Goal: Task Accomplishment & Management: Use online tool/utility

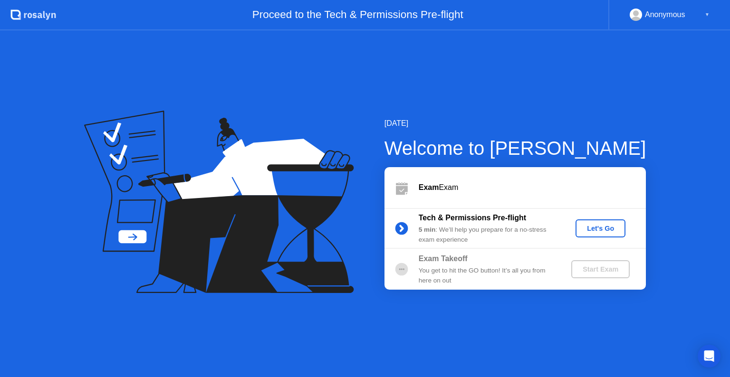
click at [600, 227] on div "Let's Go" at bounding box center [600, 229] width 42 height 8
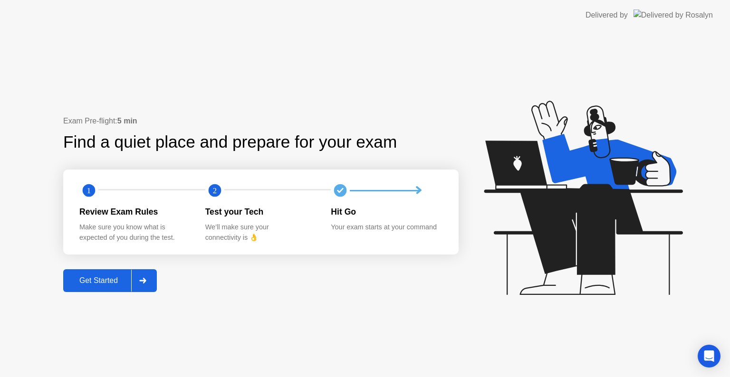
click at [110, 283] on div "Get Started" at bounding box center [98, 281] width 65 height 9
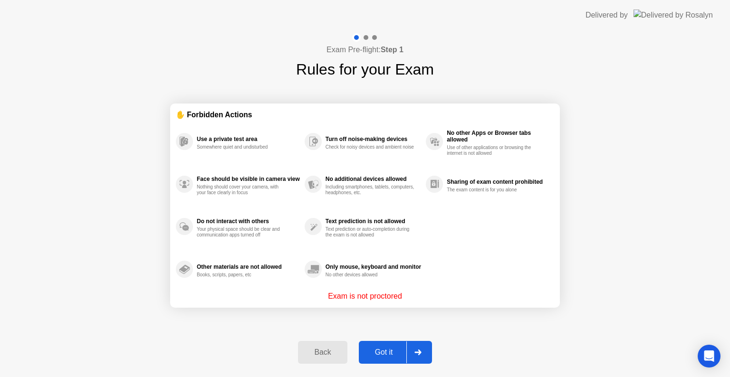
click at [396, 356] on div "Got it" at bounding box center [384, 352] width 45 height 9
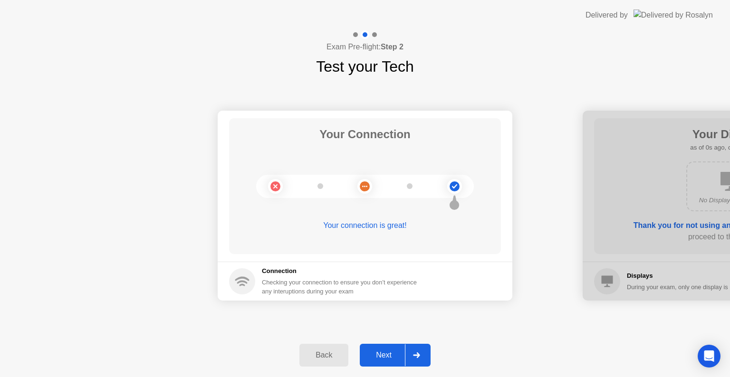
click at [396, 356] on div "Next" at bounding box center [384, 355] width 42 height 9
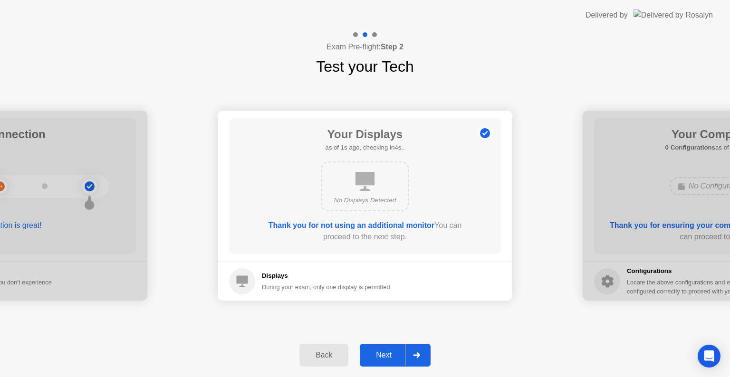
click at [396, 356] on div "Next" at bounding box center [384, 355] width 42 height 9
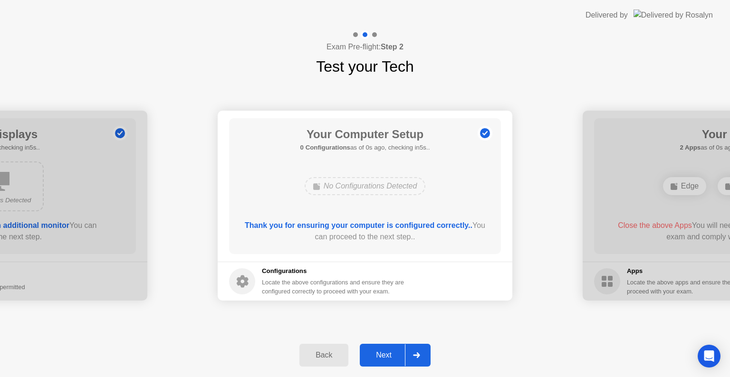
click at [396, 356] on div "Next" at bounding box center [384, 355] width 42 height 9
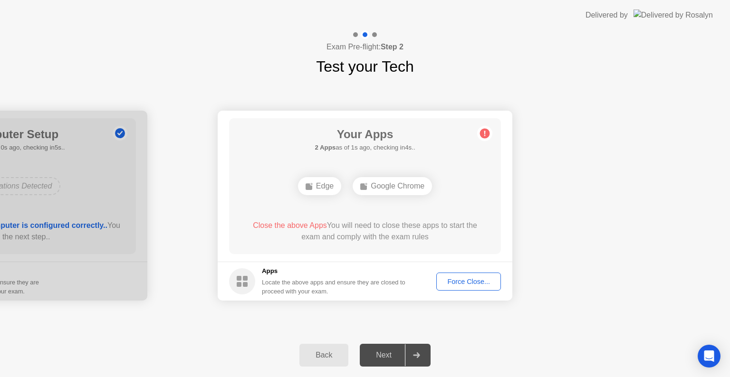
click at [479, 285] on div "Force Close..." at bounding box center [469, 282] width 58 height 8
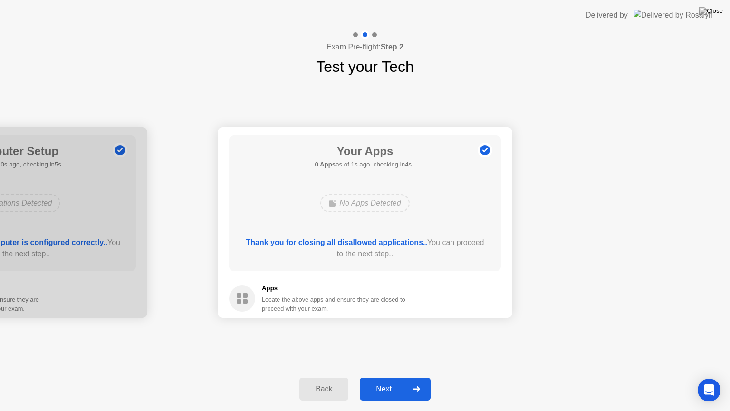
click at [397, 377] on div "Next" at bounding box center [384, 388] width 42 height 9
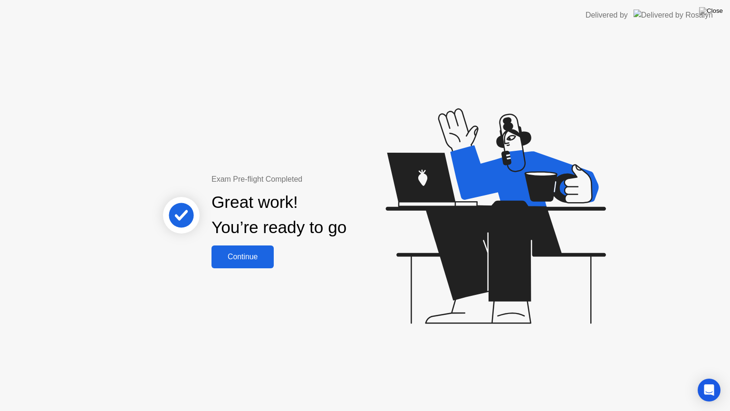
click at [245, 257] on div "Continue" at bounding box center [242, 256] width 57 height 9
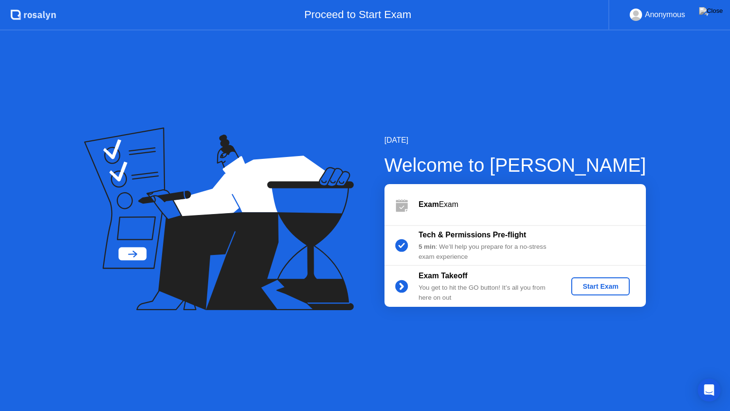
click at [601, 283] on div "Start Exam" at bounding box center [600, 286] width 51 height 8
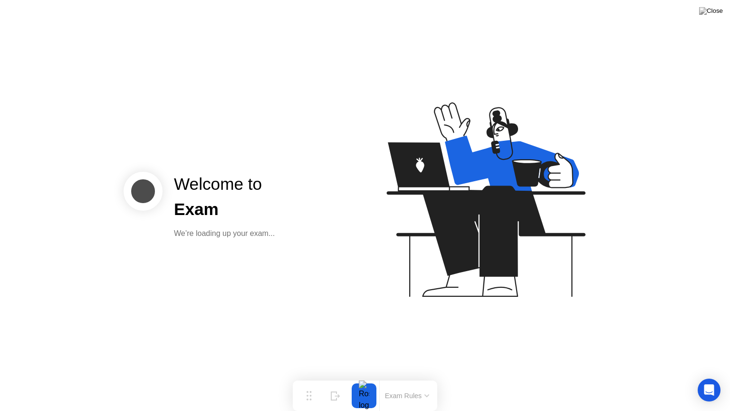
click at [246, 221] on div "Exam" at bounding box center [224, 209] width 101 height 25
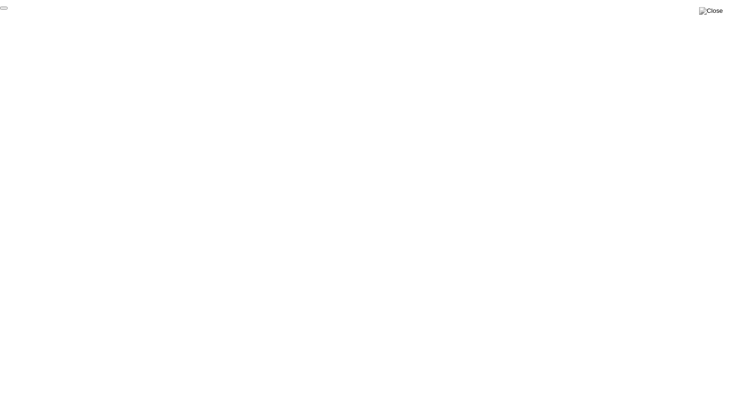
click div "End Proctoring Session"
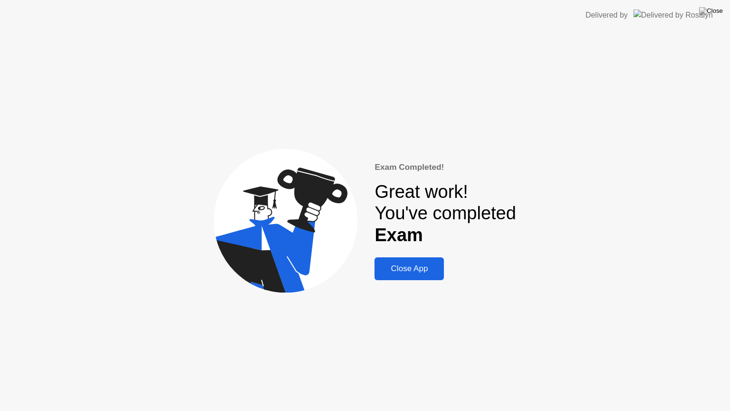
click at [408, 273] on div "Close App" at bounding box center [409, 269] width 64 height 10
